Goal: Task Accomplishment & Management: Complete application form

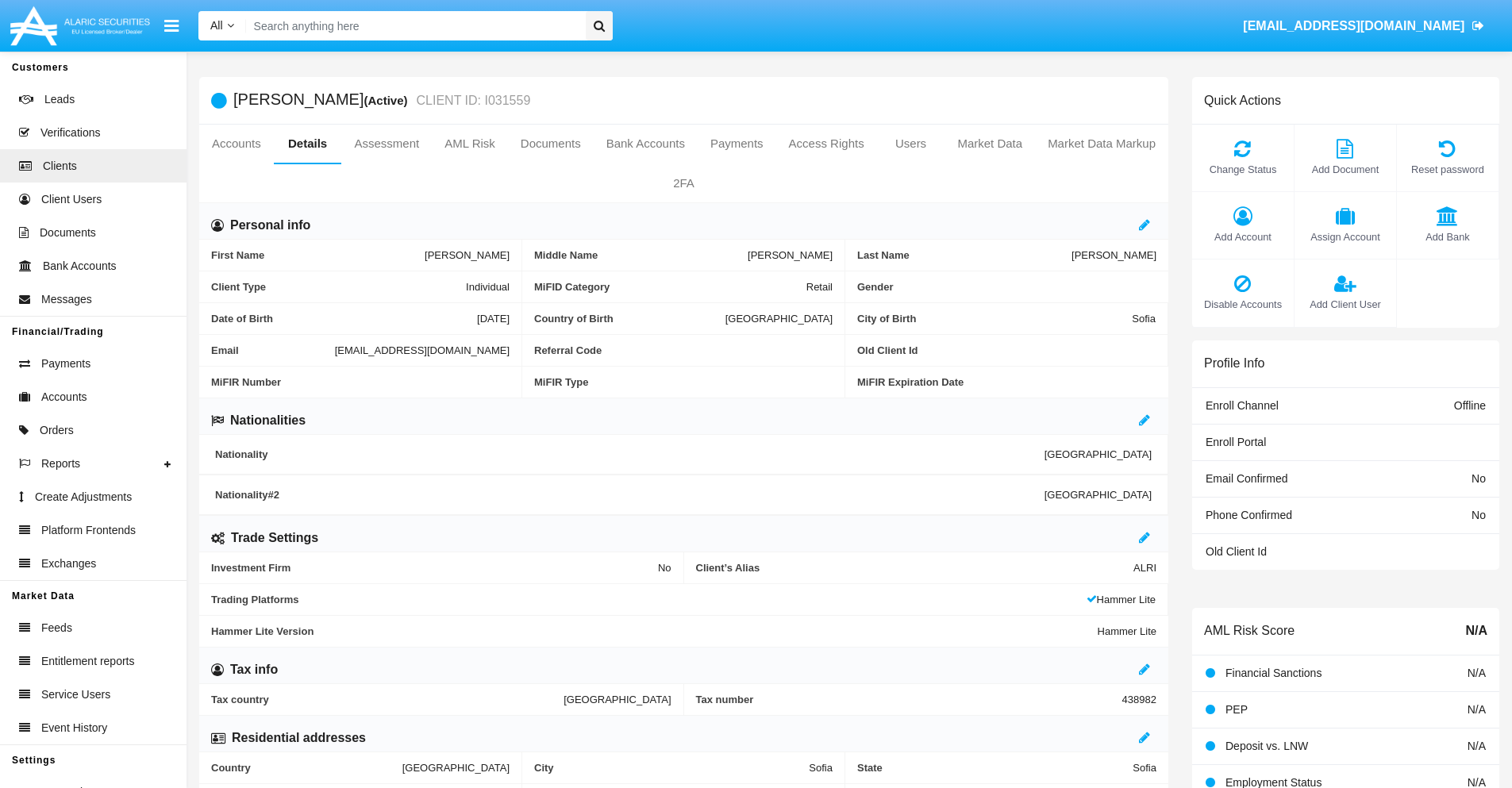
click at [1345, 303] on span "Add Client User" at bounding box center [1345, 303] width 86 height 15
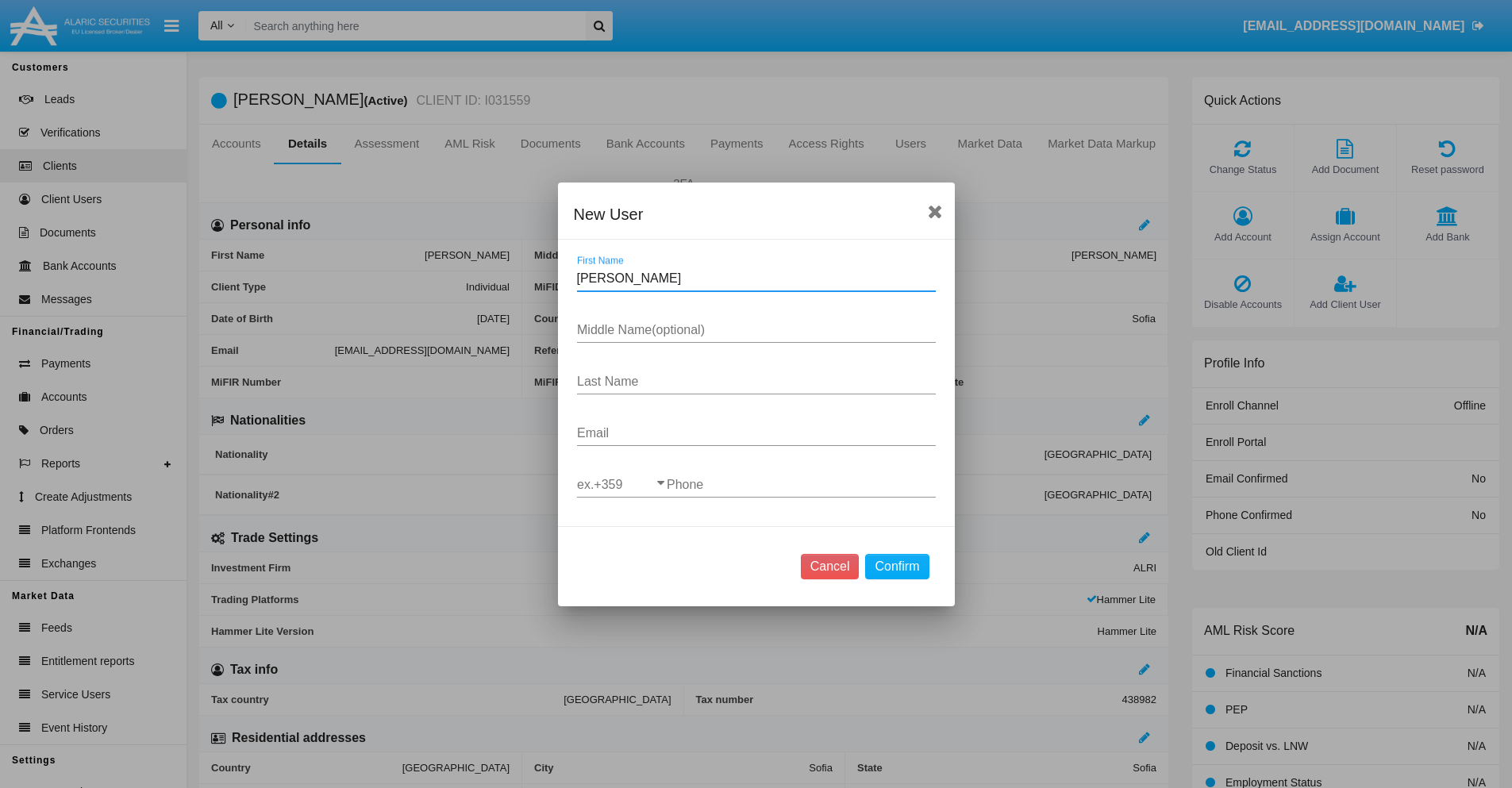
type input "[PERSON_NAME]"
type input "Kirstie"
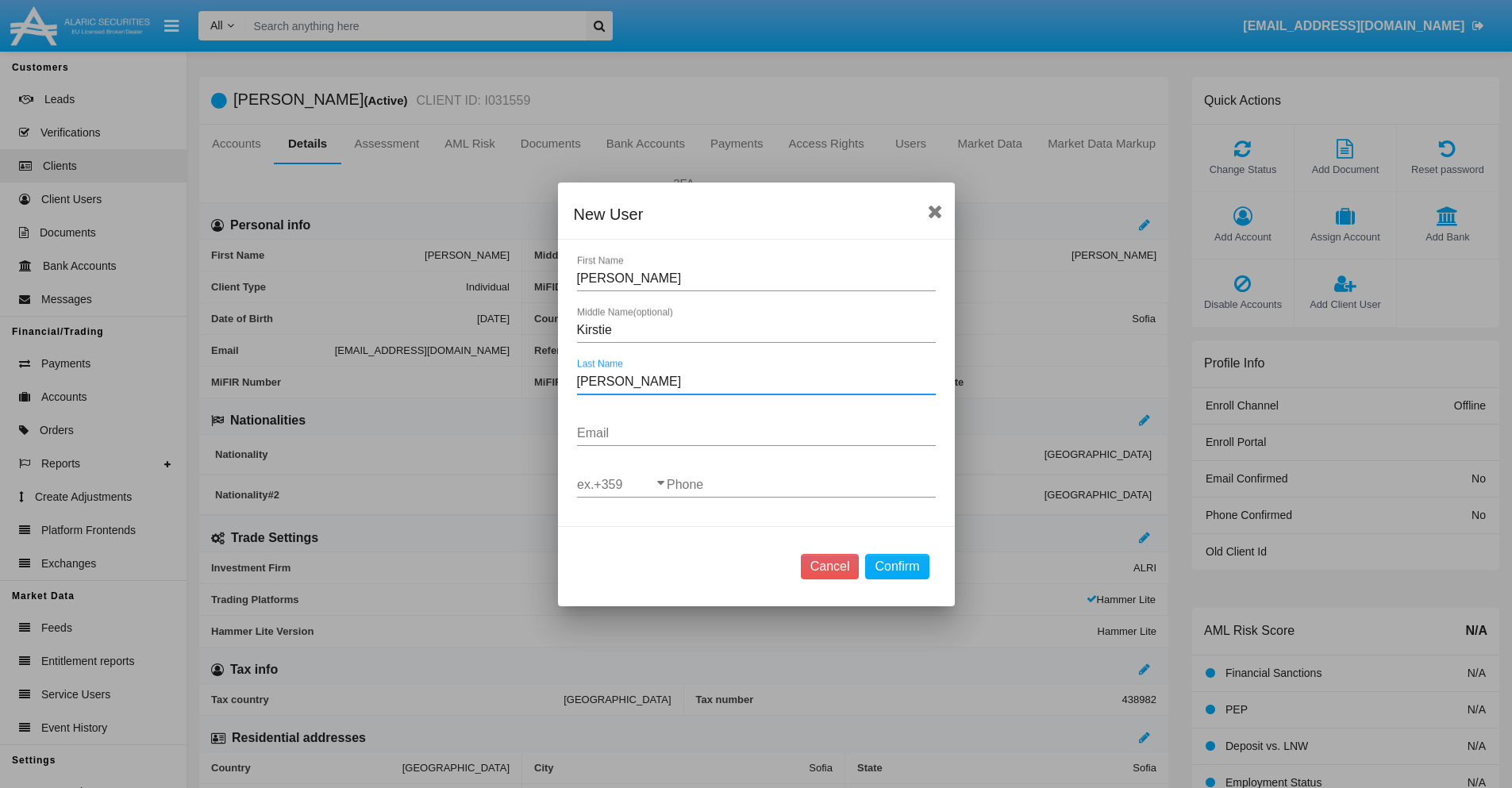
type input "[PERSON_NAME]"
type input "[EMAIL_ADDRESS][DOMAIN_NAME]"
click at [621, 484] on input "ex.+359" at bounding box center [621, 485] width 90 height 14
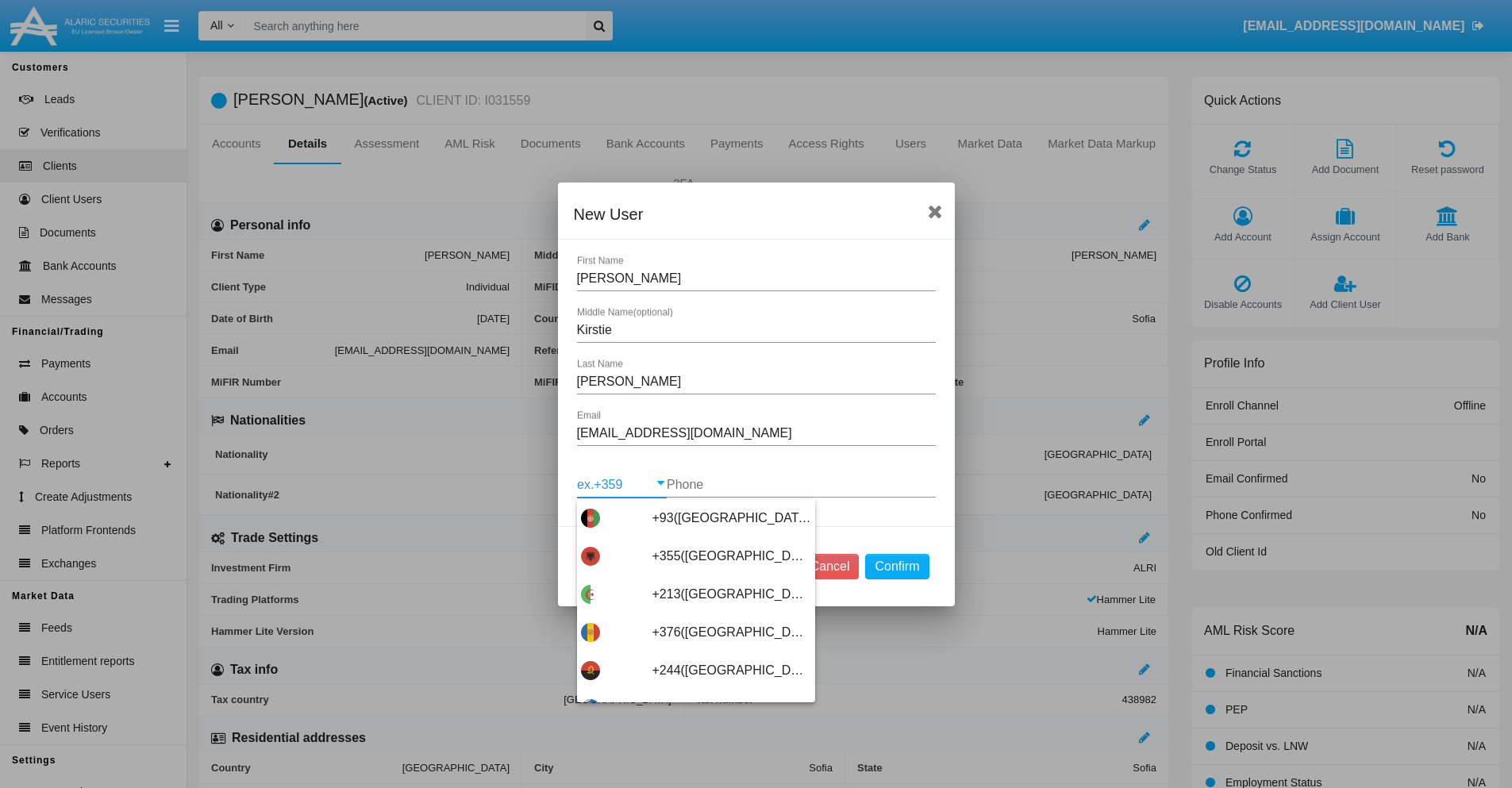
scroll to position [8443, 0]
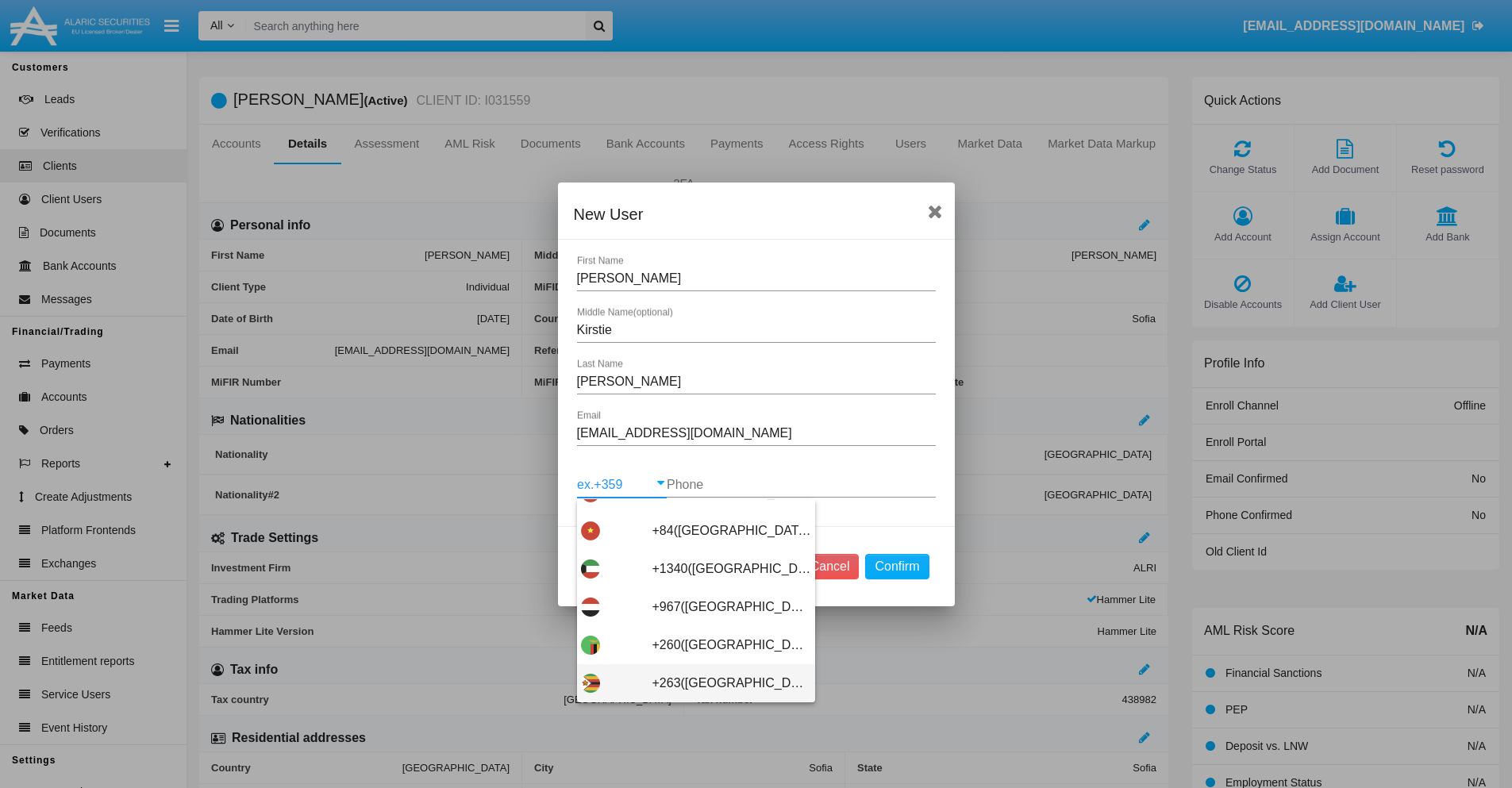
click at [690, 682] on span "+263([GEOGRAPHIC_DATA])" at bounding box center [732, 682] width 159 height 38
type input "+263([GEOGRAPHIC_DATA])"
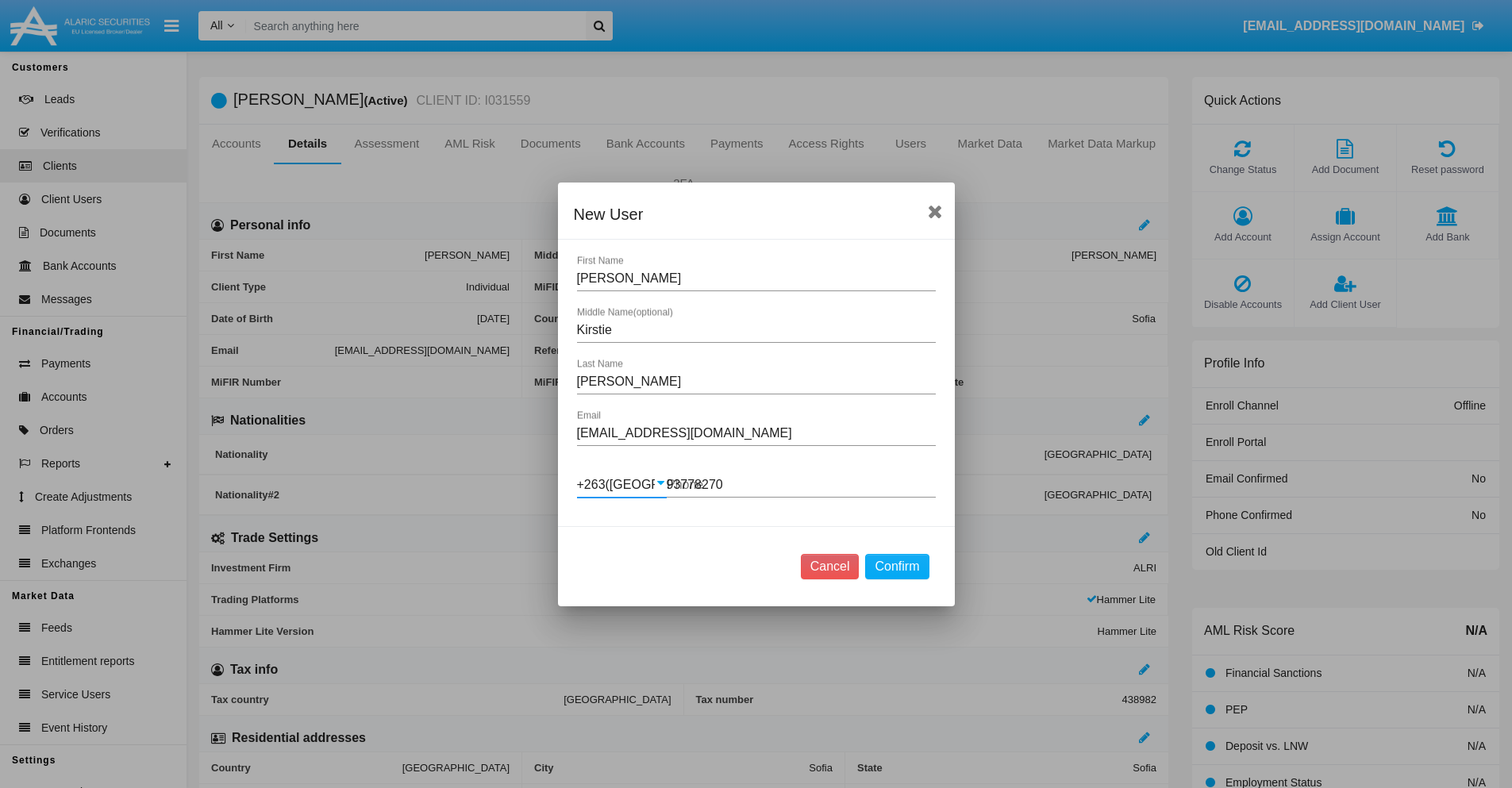
type input "937782708"
click at [897, 566] on button "Confirm" at bounding box center [898, 566] width 64 height 26
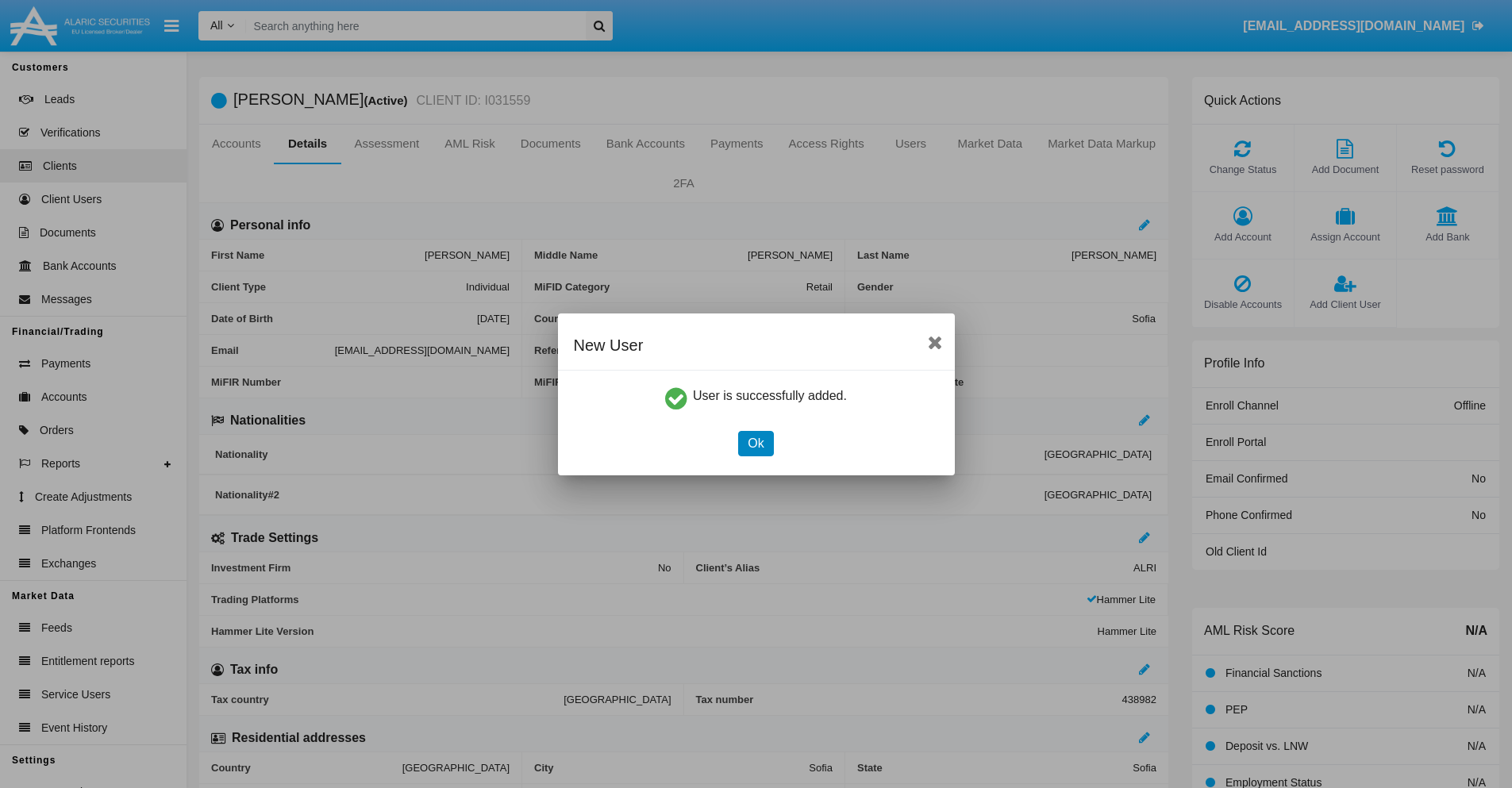
click at [756, 443] on button "Ok" at bounding box center [756, 444] width 35 height 26
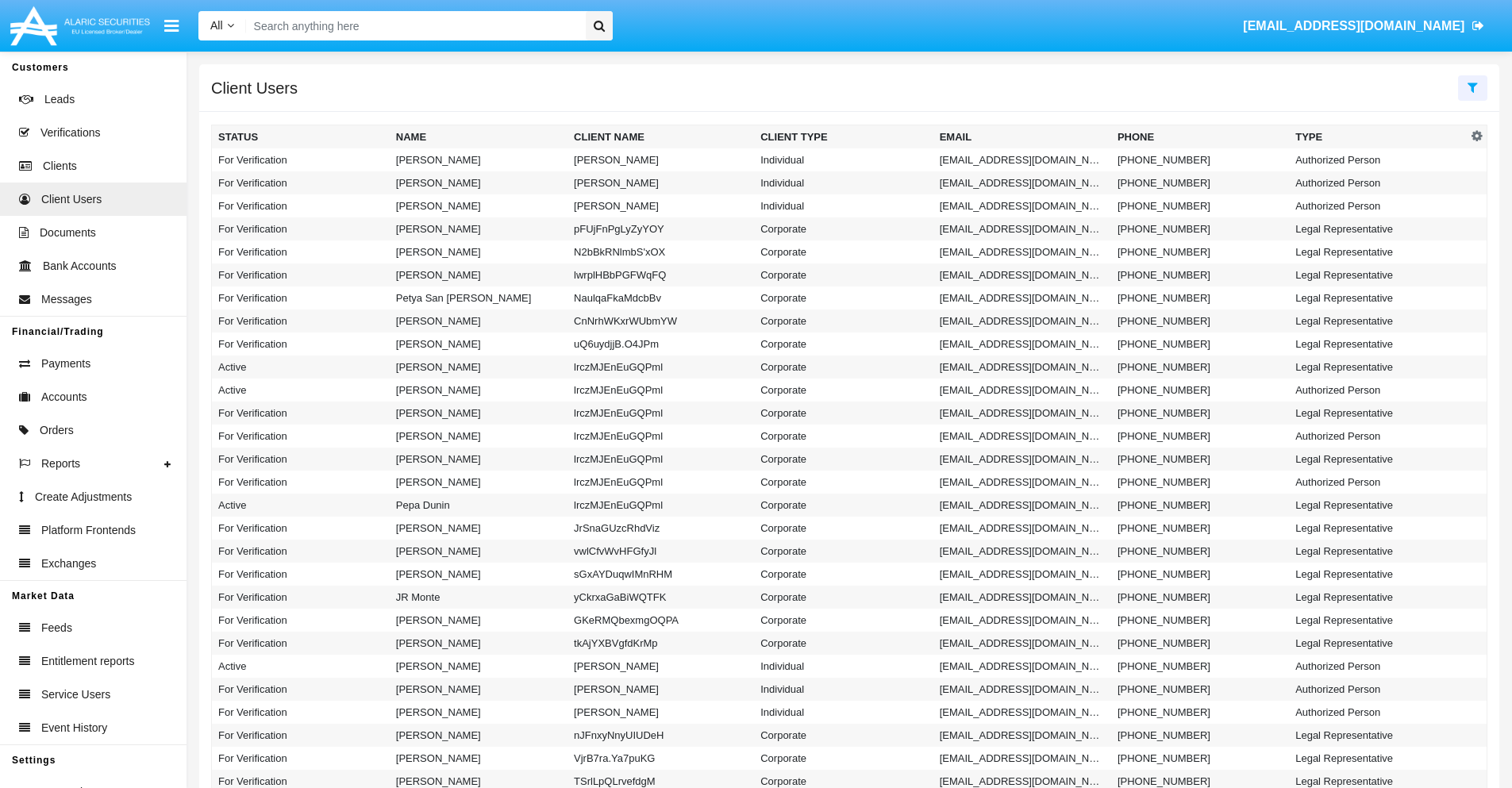
click at [1473, 86] on icon at bounding box center [1473, 87] width 11 height 12
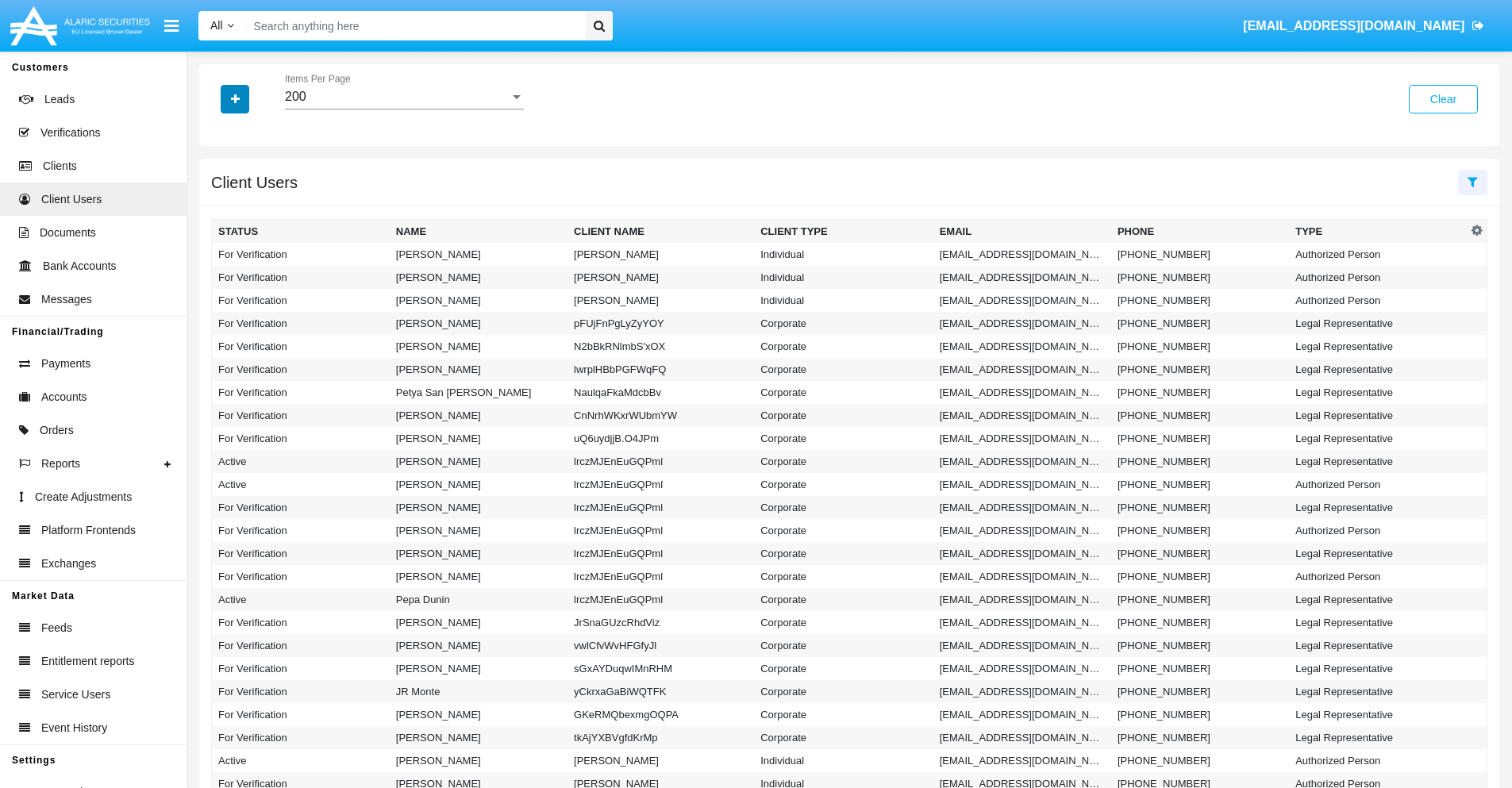
click at [235, 98] on icon "button" at bounding box center [235, 99] width 9 height 12
click at [247, 201] on span "Email" at bounding box center [247, 200] width 32 height 19
click at [218, 207] on input "Email" at bounding box center [218, 207] width 1 height 1
checkbox input "true"
click at [235, 98] on icon "button" at bounding box center [235, 99] width 9 height 12
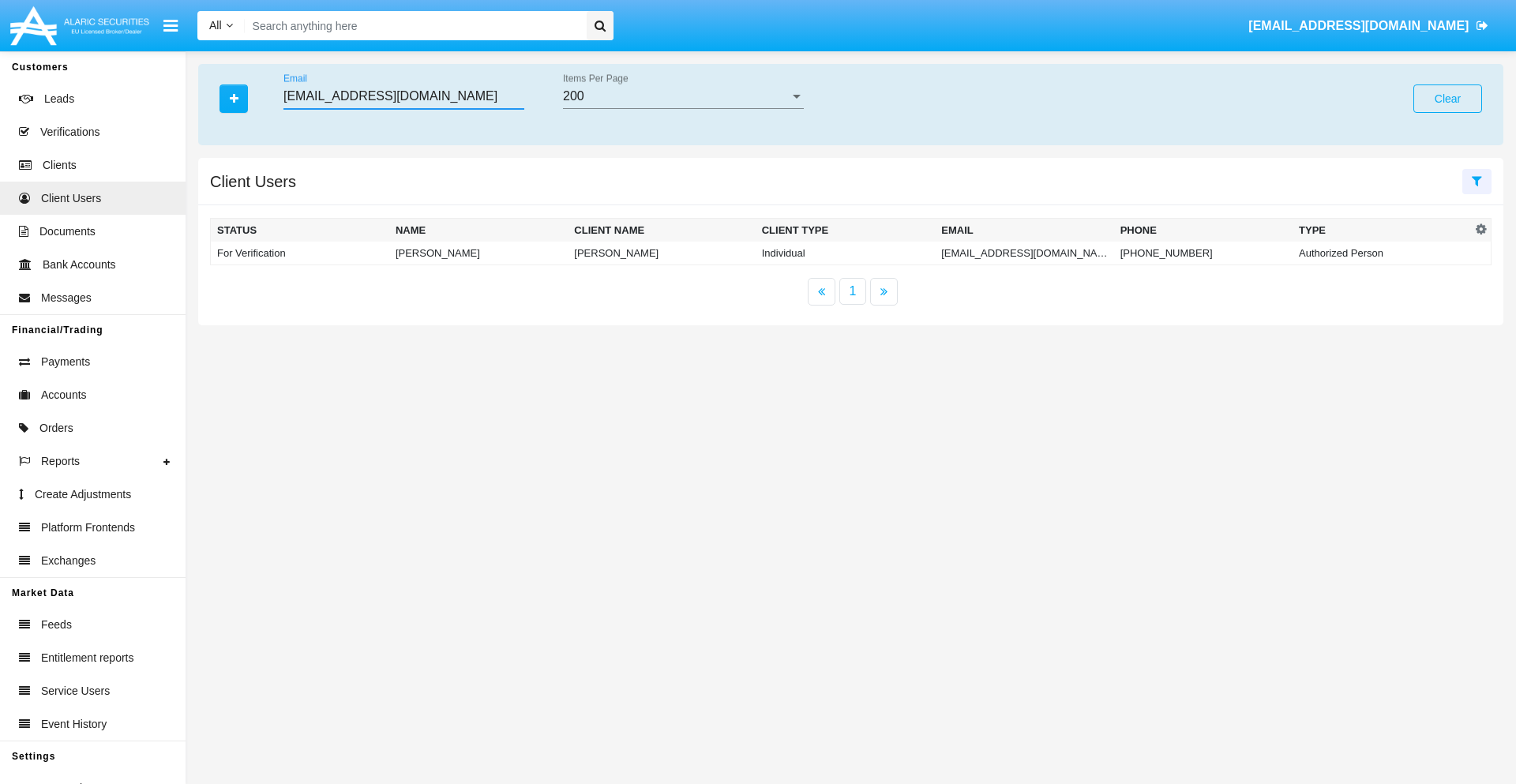
click at [404, 96] on input "k9u_x53g@7tkkhe.e3m.hk" at bounding box center [404, 96] width 241 height 14
type input "k9u_x53g@7tkkhe.e3m.hk"
click at [1018, 253] on td "k9u_x53g@7tkkhe.e3m.hk" at bounding box center [1024, 253] width 178 height 24
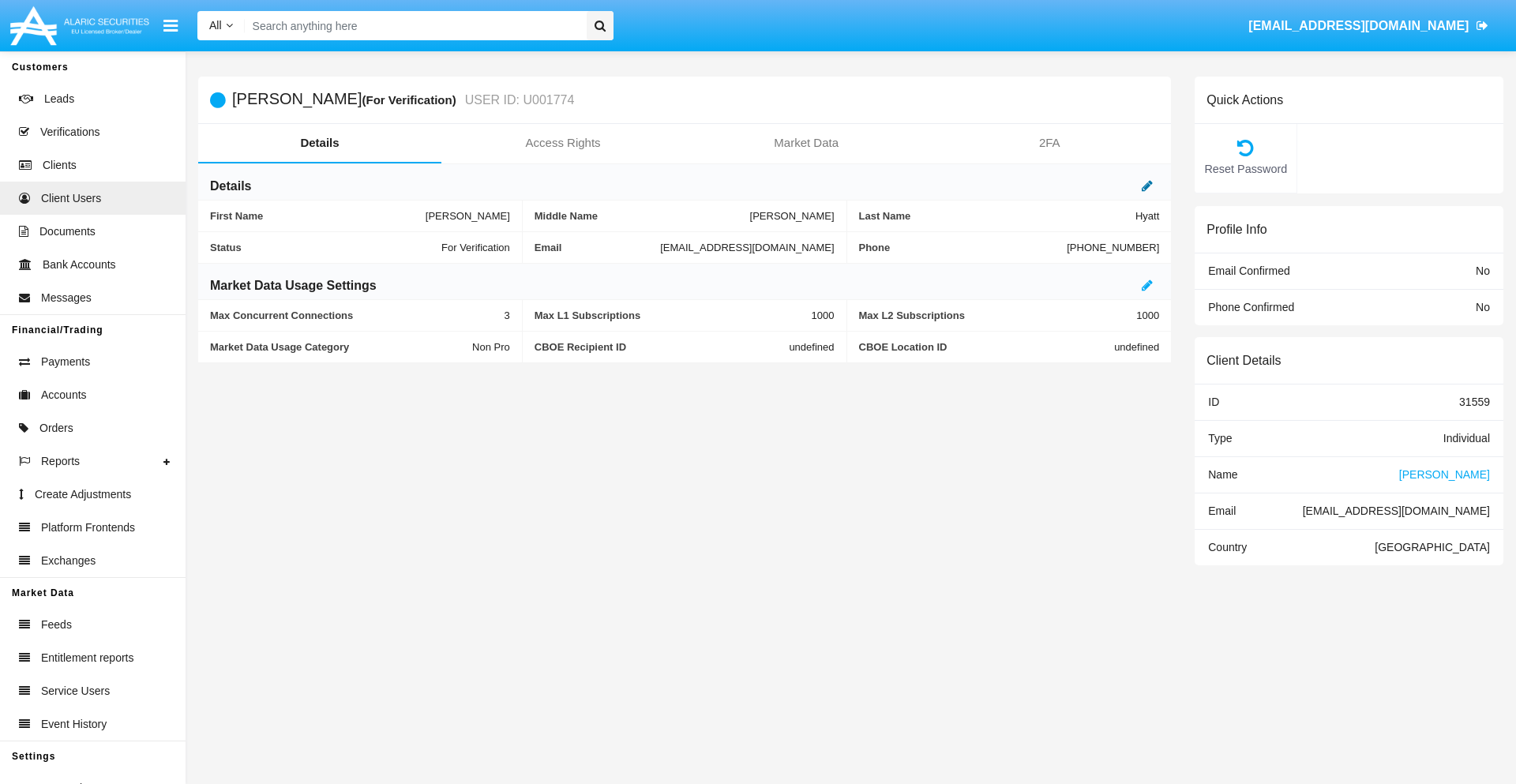
click at [1147, 185] on icon at bounding box center [1147, 185] width 11 height 12
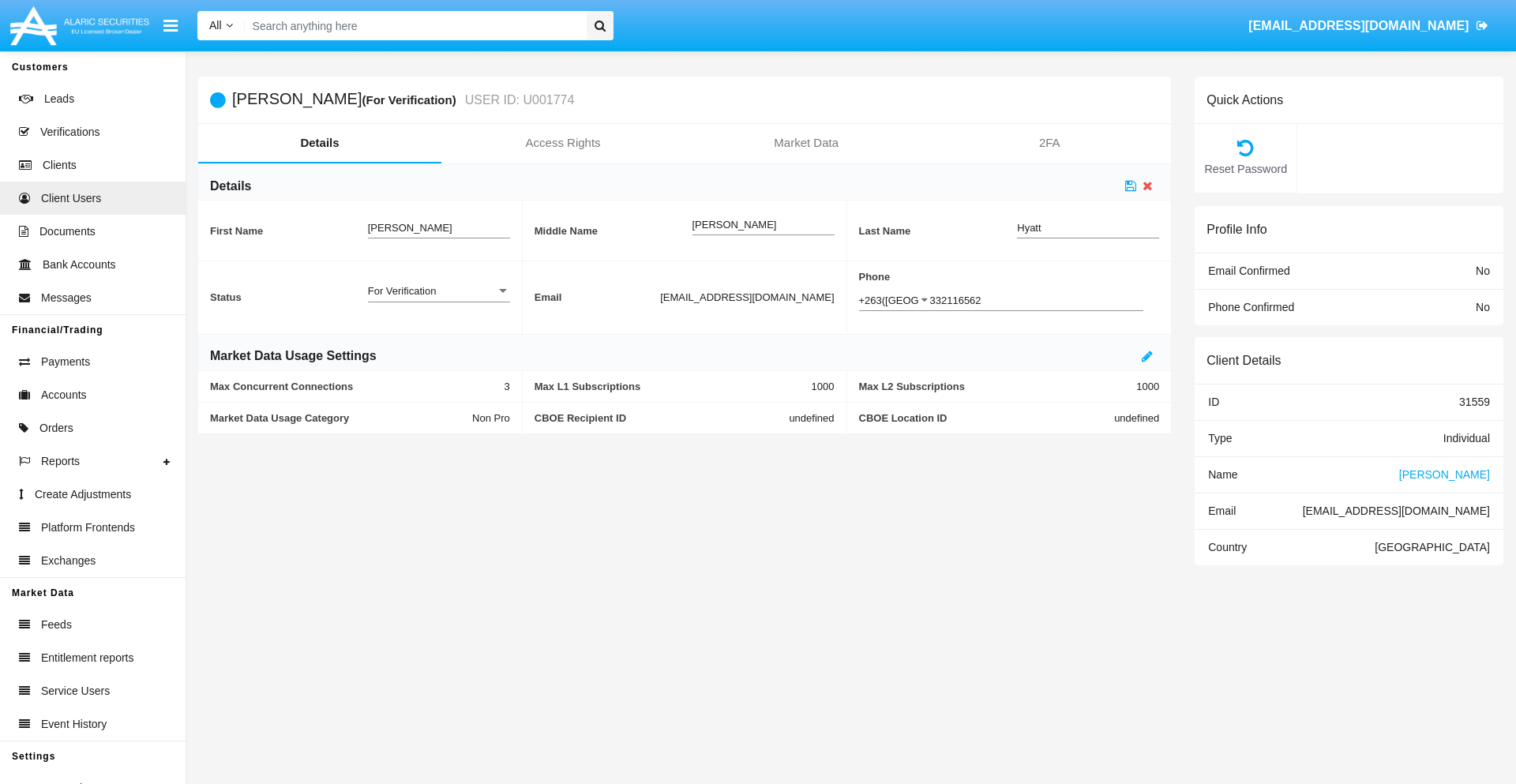
click at [438, 290] on div "For Verification" at bounding box center [432, 290] width 128 height 13
click at [438, 330] on span "Verified" at bounding box center [439, 330] width 142 height 31
click at [1130, 185] on icon at bounding box center [1130, 185] width 11 height 12
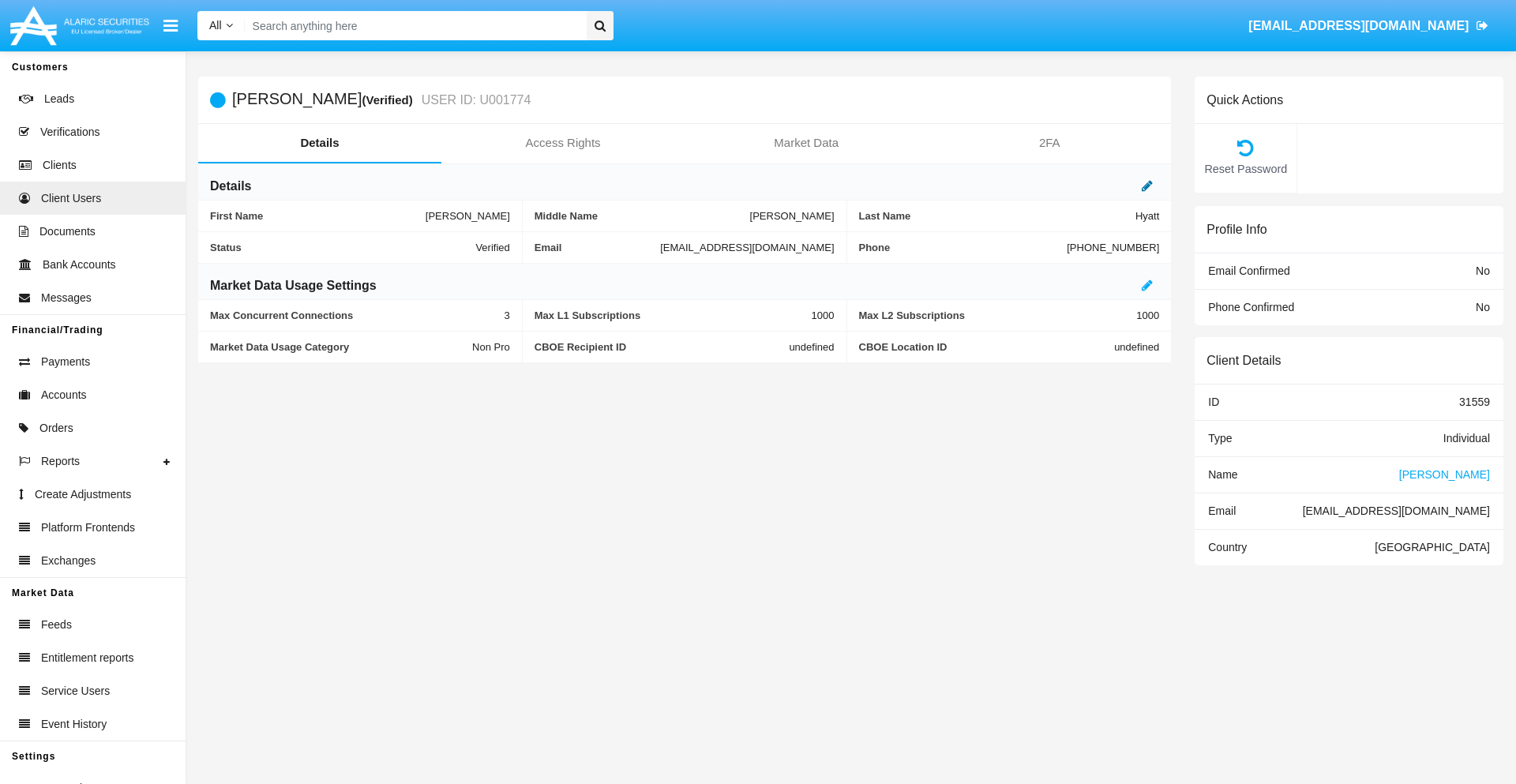
click at [1147, 185] on icon at bounding box center [1147, 185] width 11 height 12
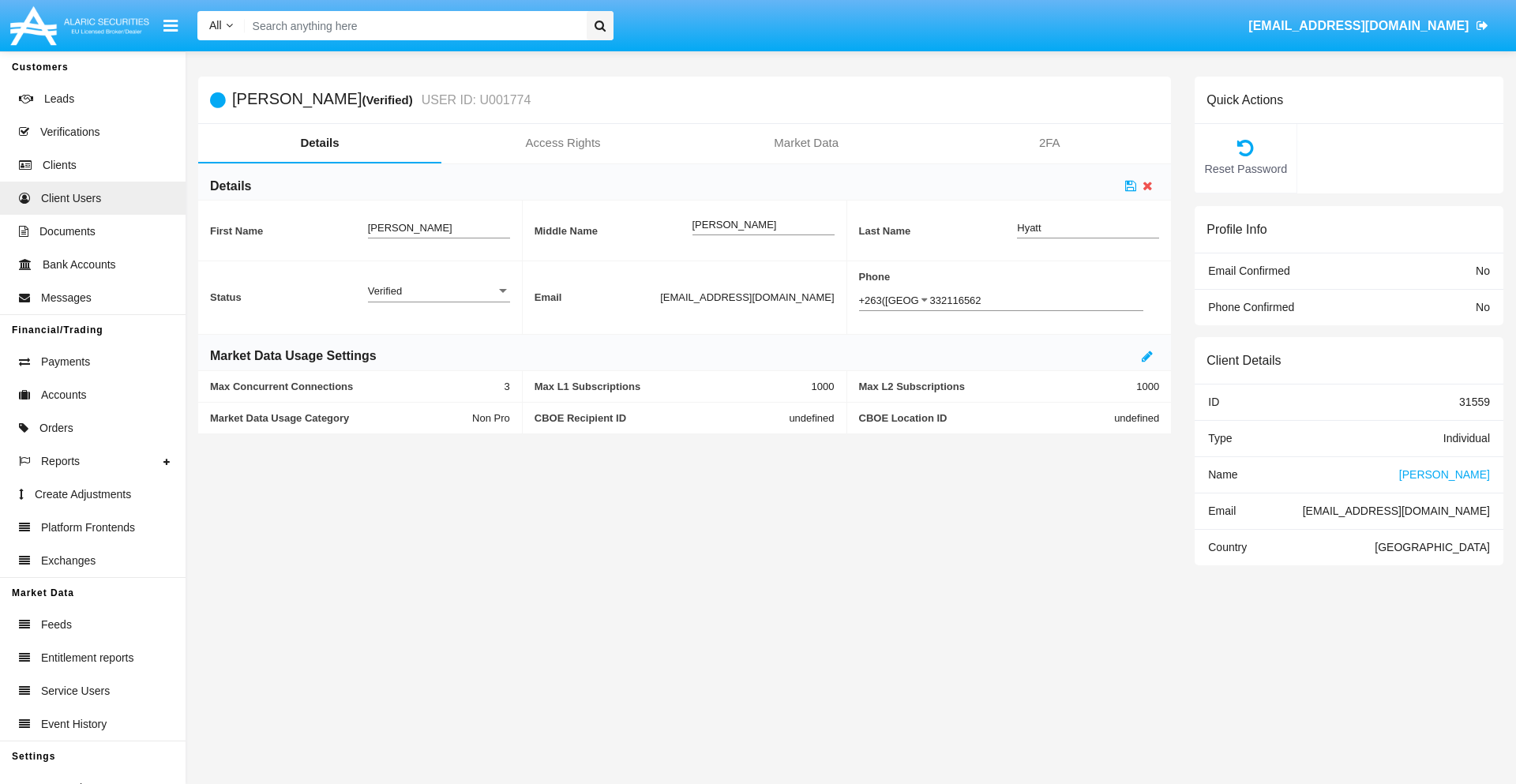
click at [438, 290] on div "Verified" at bounding box center [432, 290] width 128 height 13
click at [438, 299] on span "Active" at bounding box center [439, 299] width 142 height 31
click at [1130, 185] on icon at bounding box center [1130, 185] width 11 height 12
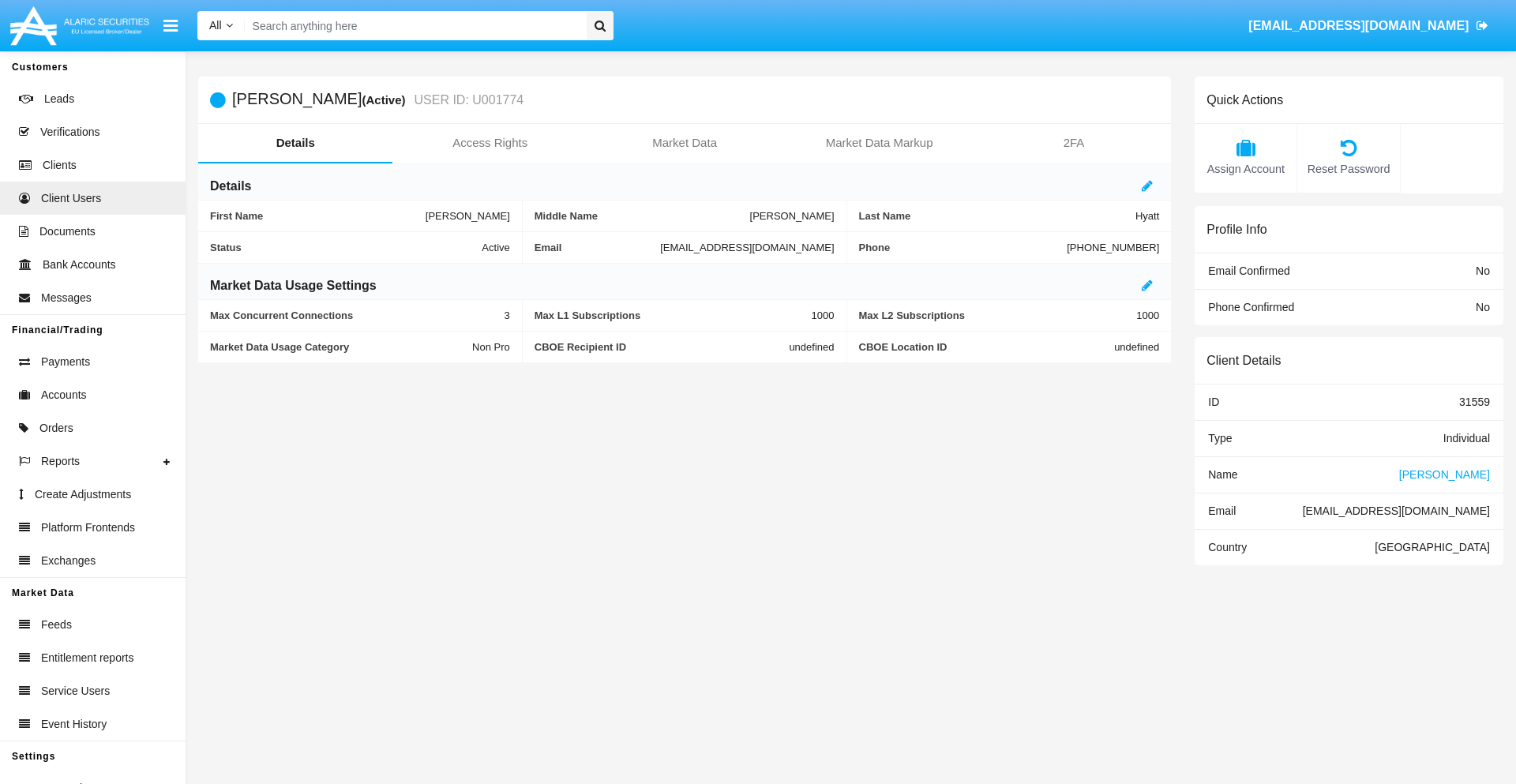
click at [1222, 474] on span "Name" at bounding box center [1222, 474] width 29 height 12
